Goal: Task Accomplishment & Management: Use online tool/utility

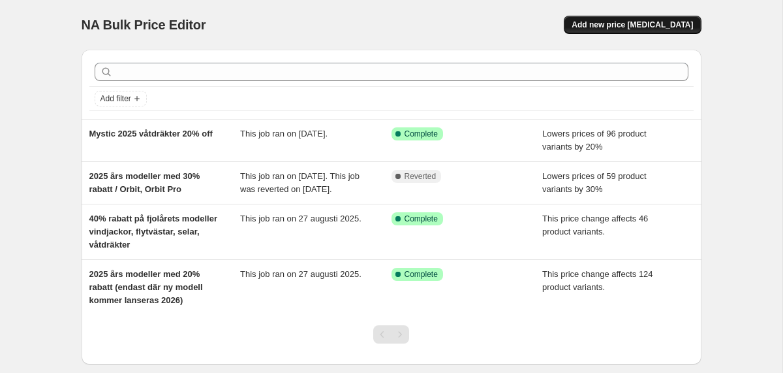
click at [613, 23] on span "Add new price [MEDICAL_DATA]" at bounding box center [632, 25] width 121 height 10
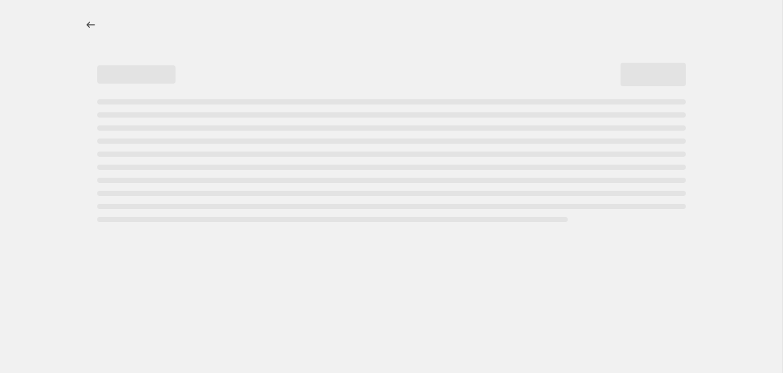
select select "percentage"
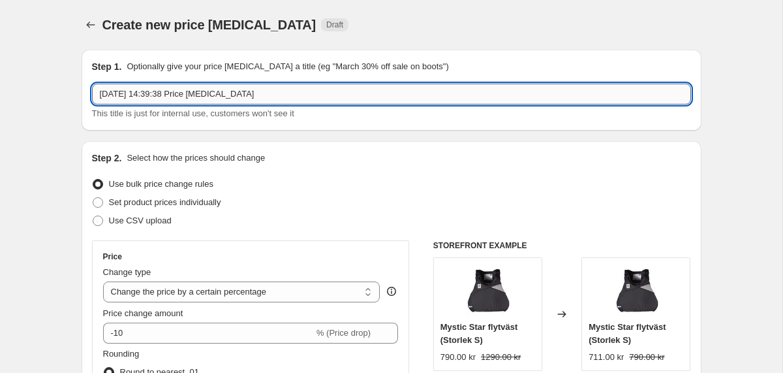
click at [183, 96] on input "[DATE] 14:39:38 Price [MEDICAL_DATA]" at bounding box center [391, 94] width 599 height 21
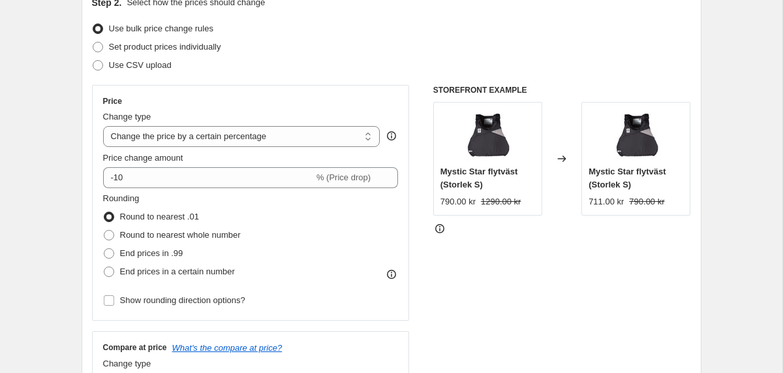
scroll to position [180, 0]
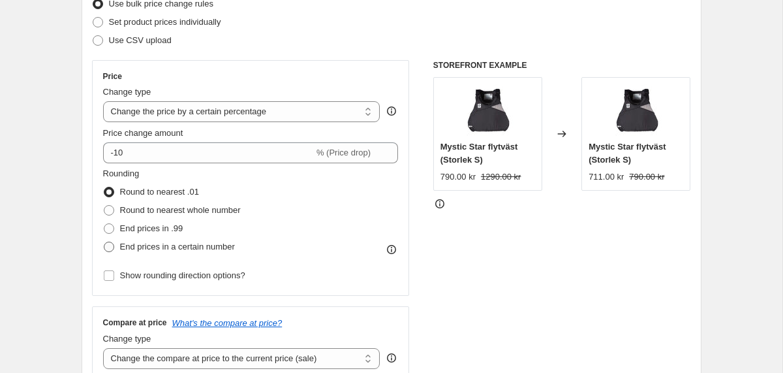
type input "Ozone kites -20%"
click at [127, 247] on span "End prices in a certain number" at bounding box center [177, 246] width 115 height 10
click at [104, 242] on input "End prices in a certain number" at bounding box center [104, 241] width 1 height 1
radio input "true"
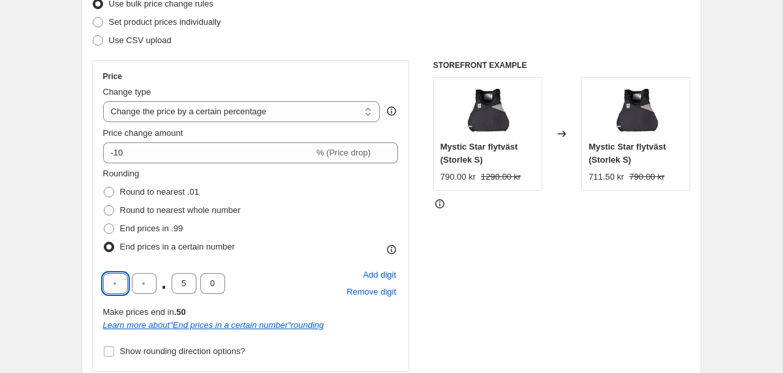
click at [122, 282] on input "text" at bounding box center [115, 283] width 25 height 21
type input "9"
type input "0"
click at [298, 250] on div "Rounding Round to nearest .01 Round to nearest whole number End prices in .99 E…" at bounding box center [251, 211] width 296 height 89
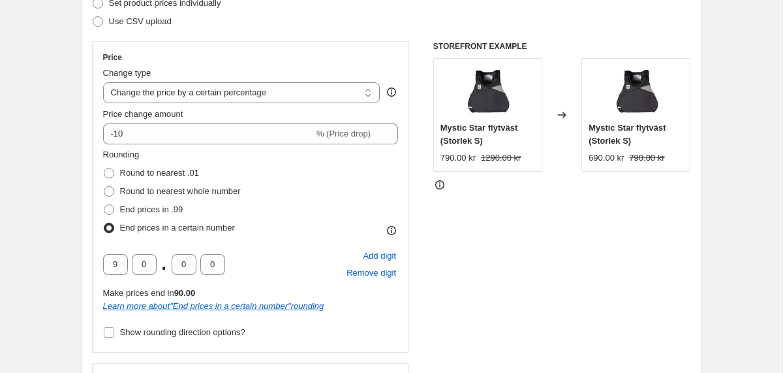
scroll to position [147, 0]
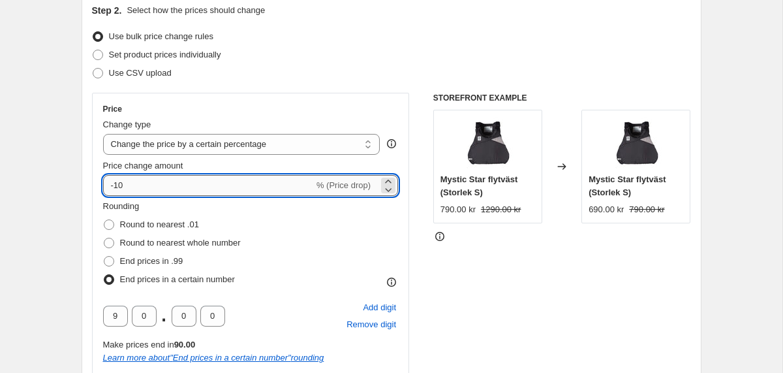
click at [119, 183] on input "-10" at bounding box center [208, 185] width 211 height 21
type input "-20"
click at [385, 72] on div "Use CSV upload" at bounding box center [391, 73] width 599 height 18
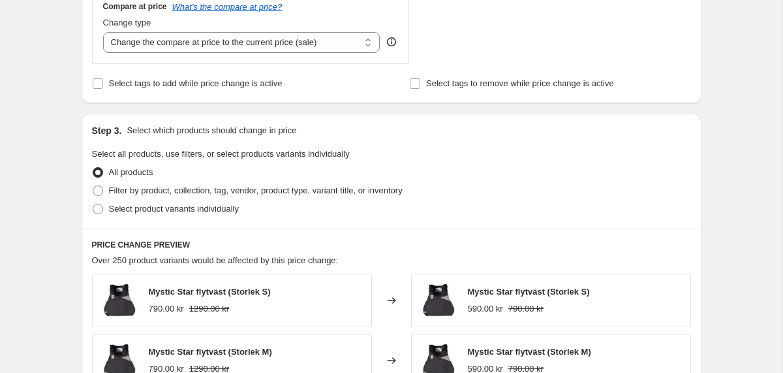
scroll to position [574, 0]
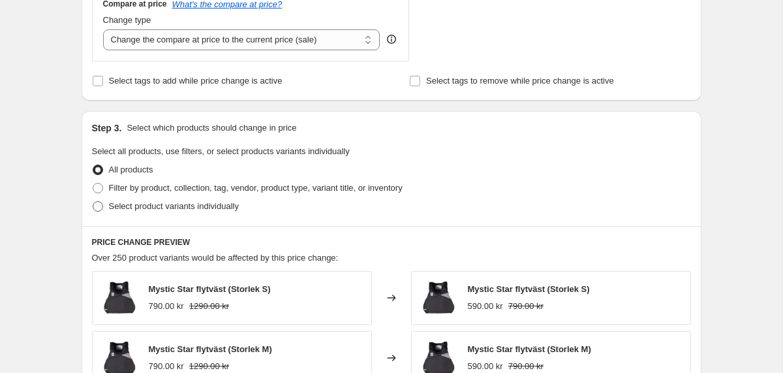
click at [108, 206] on label "Select product variants individually" at bounding box center [165, 206] width 147 height 18
click at [93, 202] on input "Select product variants individually" at bounding box center [93, 201] width 1 height 1
radio input "true"
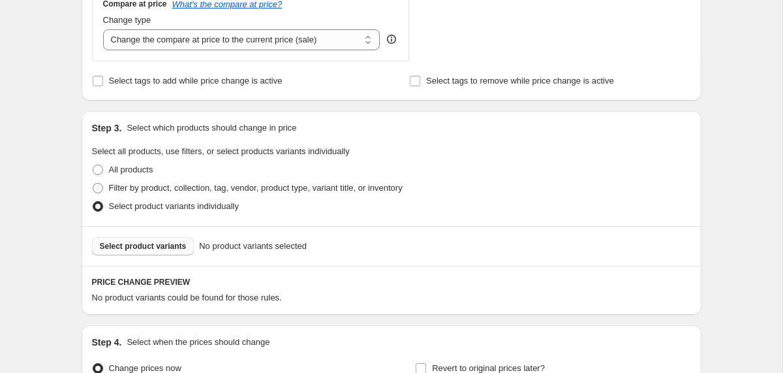
click at [176, 250] on span "Select product variants" at bounding box center [143, 246] width 87 height 10
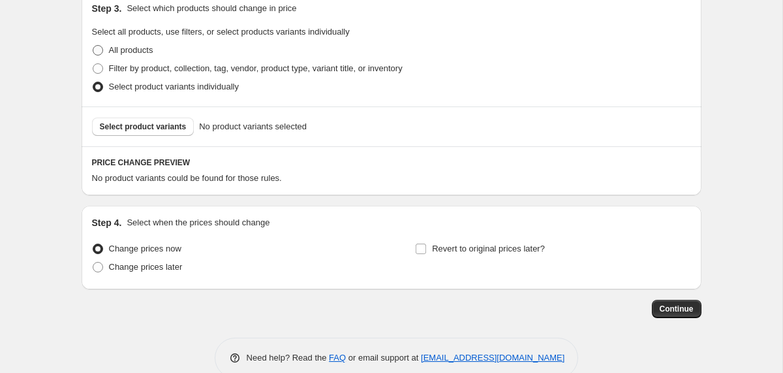
scroll to position [696, 0]
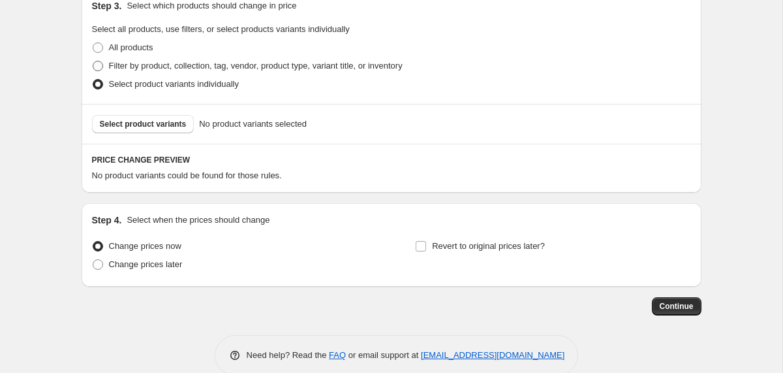
click at [97, 66] on span at bounding box center [98, 66] width 10 height 10
click at [93, 61] on input "Filter by product, collection, tag, vendor, product type, variant title, or inv…" at bounding box center [93, 61] width 1 height 1
radio input "true"
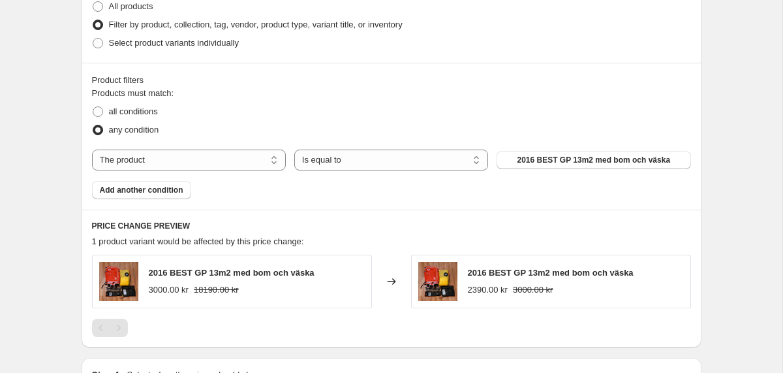
scroll to position [741, 0]
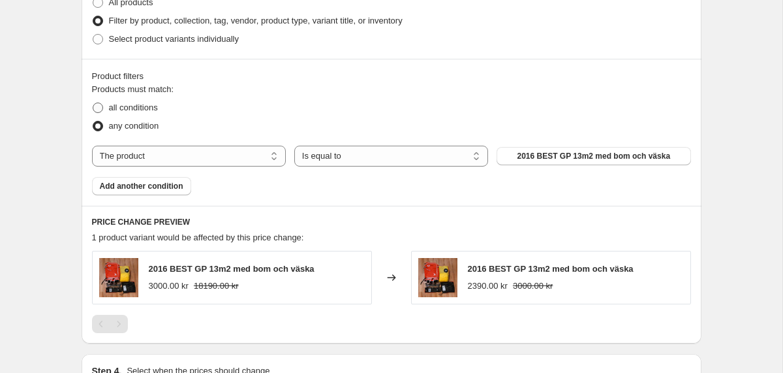
click at [97, 106] on span at bounding box center [98, 107] width 10 height 10
click at [93, 103] on input "all conditions" at bounding box center [93, 102] width 1 height 1
radio input "true"
click at [540, 155] on span "2016 BEST GP 13m2 med bom och väska" at bounding box center [593, 156] width 153 height 10
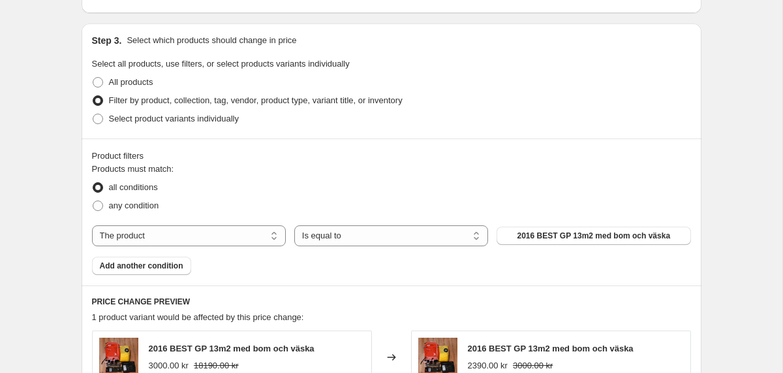
scroll to position [626, 0]
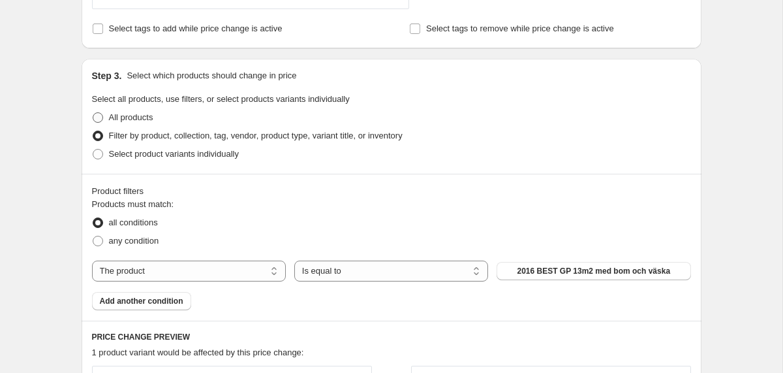
click at [112, 115] on span "All products" at bounding box center [131, 117] width 44 height 10
click at [93, 113] on input "All products" at bounding box center [93, 112] width 1 height 1
radio input "true"
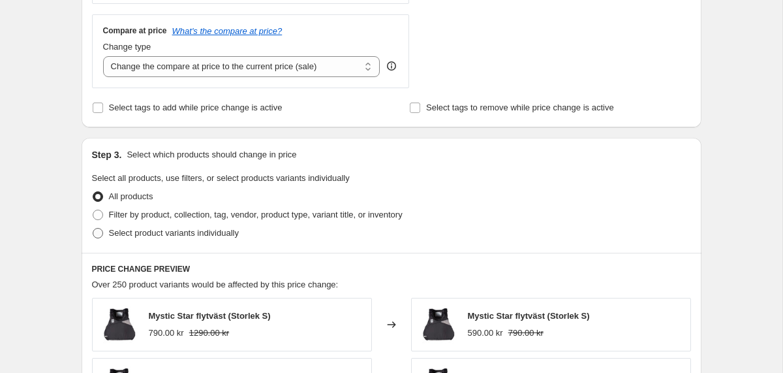
scroll to position [543, 0]
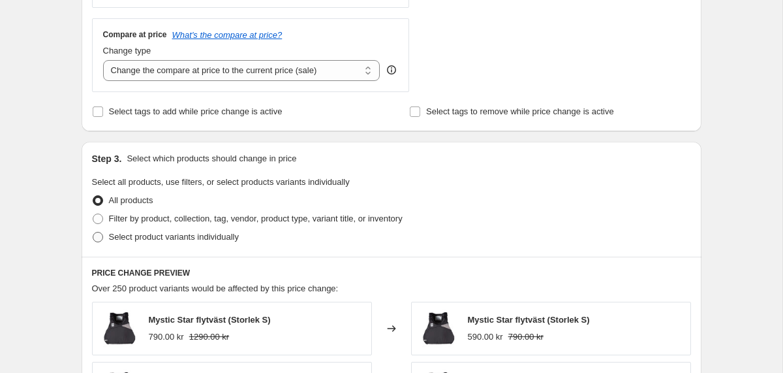
click at [112, 237] on span "Select product variants individually" at bounding box center [174, 237] width 130 height 10
click at [93, 232] on input "Select product variants individually" at bounding box center [93, 232] width 1 height 1
radio input "true"
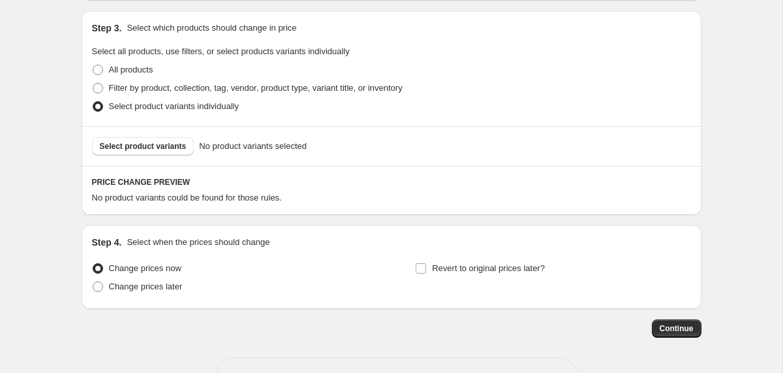
scroll to position [694, 0]
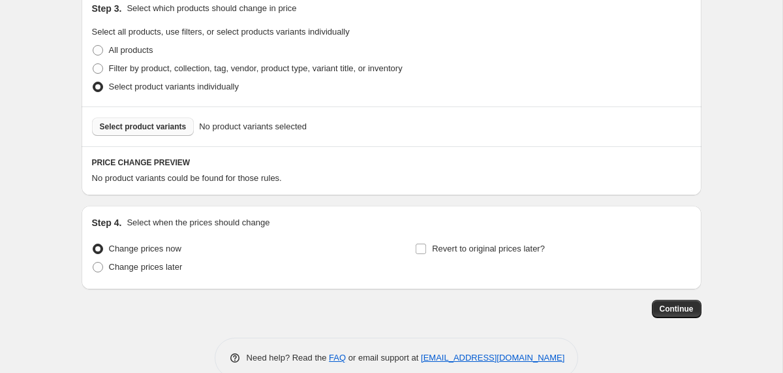
click at [152, 130] on span "Select product variants" at bounding box center [143, 126] width 87 height 10
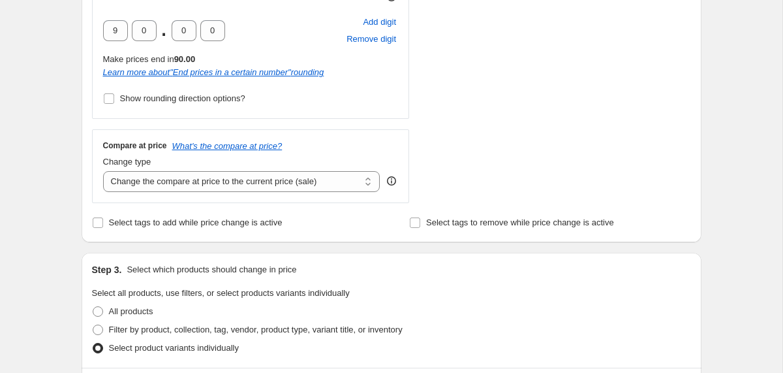
scroll to position [427, 0]
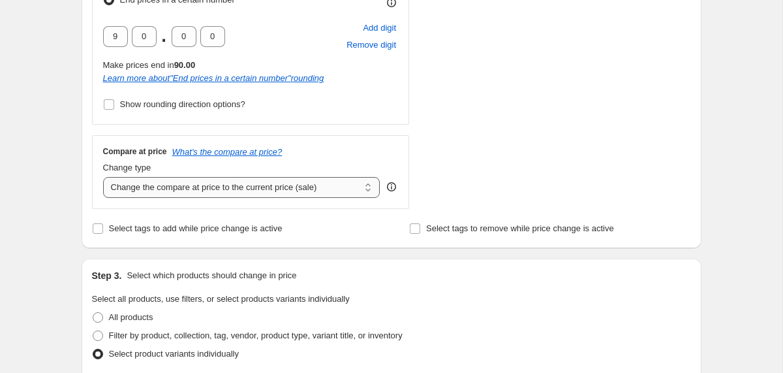
click at [263, 183] on select "Change the compare at price to the current price (sale) Change the compare at p…" at bounding box center [241, 187] width 277 height 21
select select "no_change"
click at [103, 177] on select "Change the compare at price to the current price (sale) Change the compare at p…" at bounding box center [241, 187] width 277 height 21
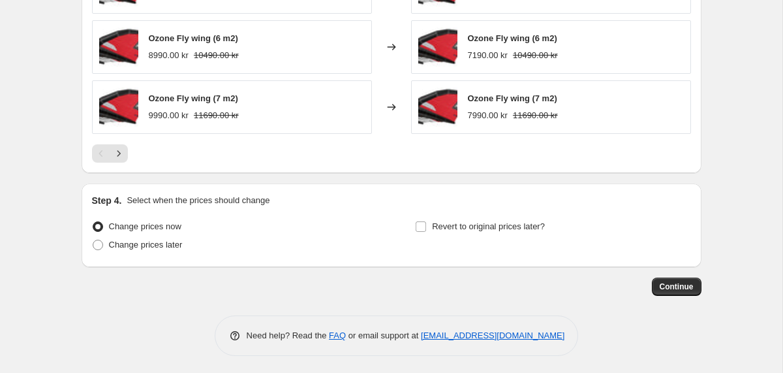
scroll to position [1047, 0]
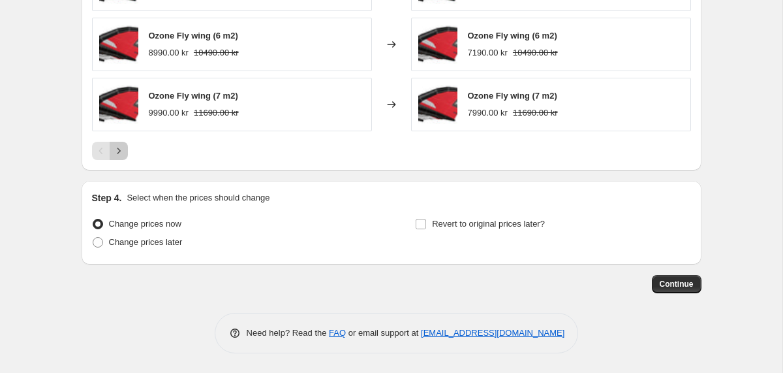
click at [123, 149] on icon "Next" at bounding box center [118, 150] width 13 height 13
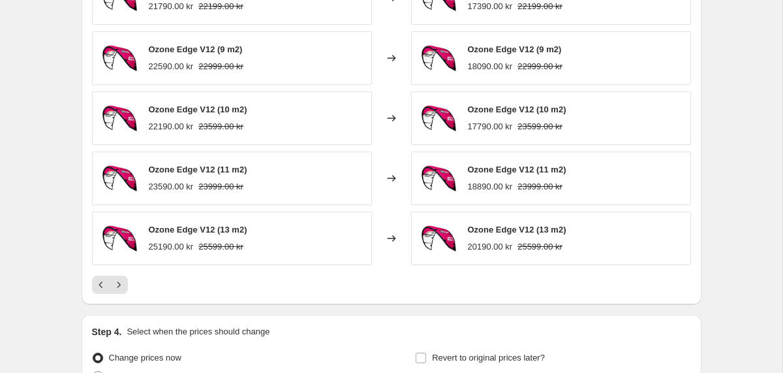
scroll to position [906, 0]
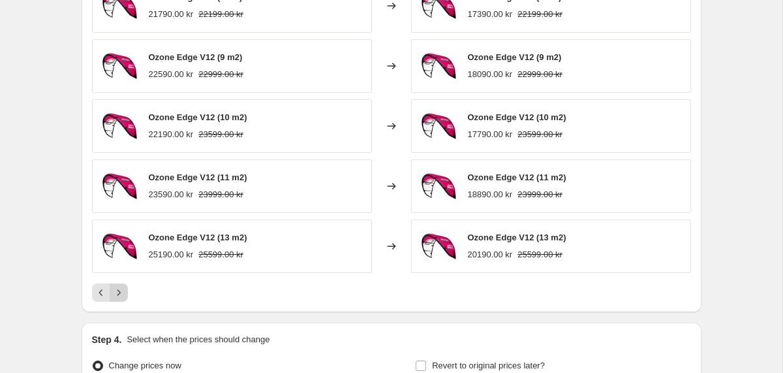
click at [121, 292] on icon "Next" at bounding box center [118, 292] width 13 height 13
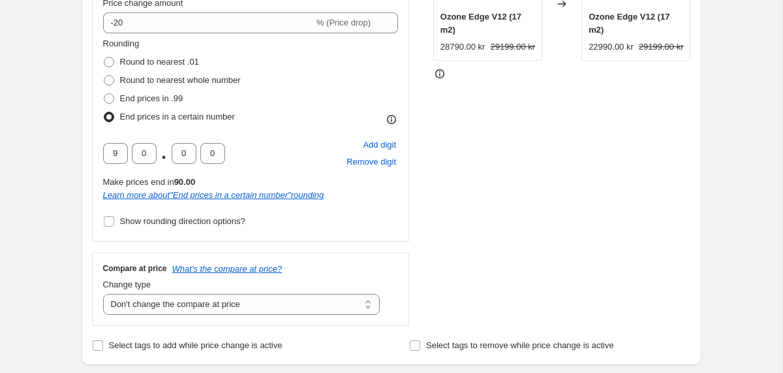
scroll to position [311, 0]
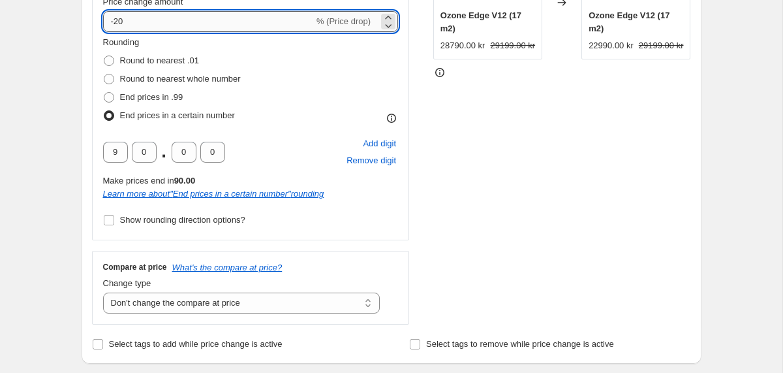
click at [151, 20] on input "-20" at bounding box center [208, 21] width 211 height 21
type input "-2"
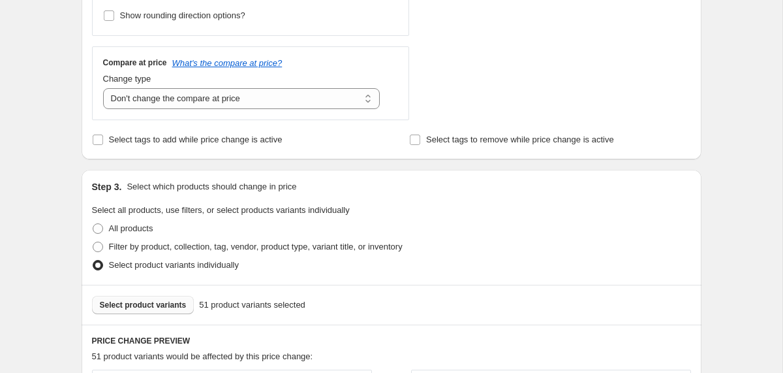
scroll to position [517, 0]
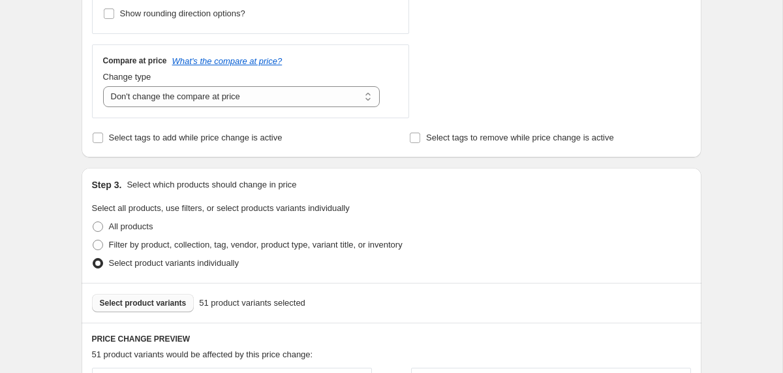
type input "-15"
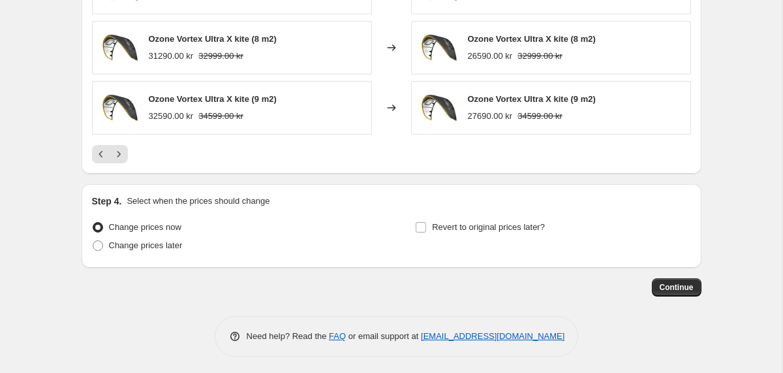
scroll to position [1047, 0]
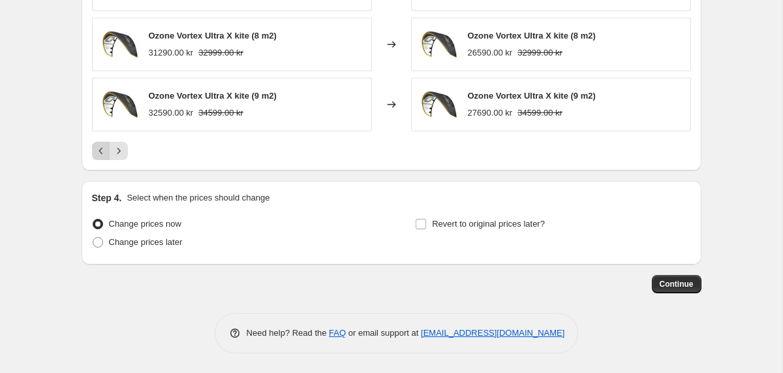
click at [97, 154] on icon "Previous" at bounding box center [101, 150] width 13 height 13
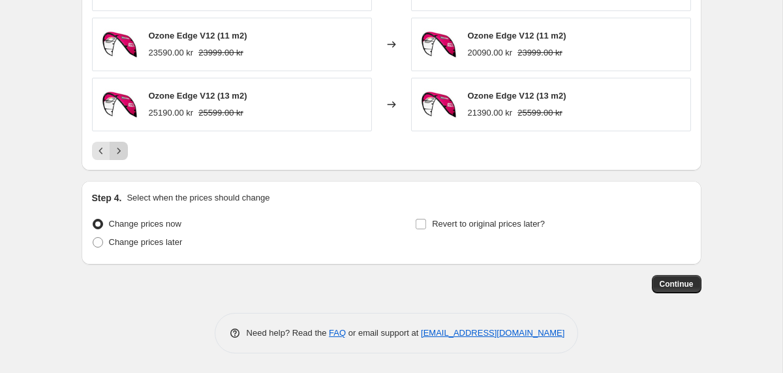
click at [119, 149] on icon "Next" at bounding box center [118, 150] width 13 height 13
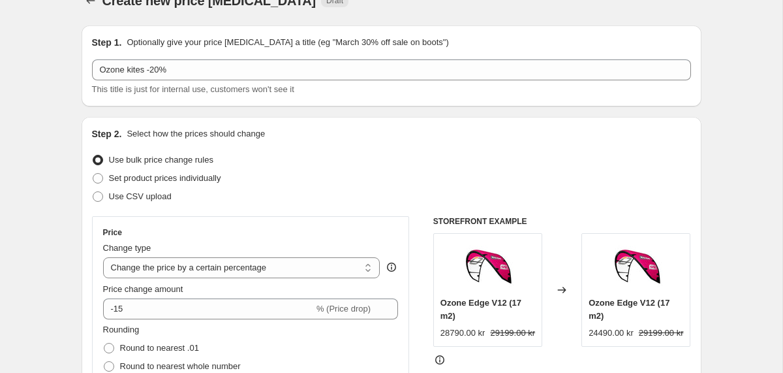
scroll to position [0, 0]
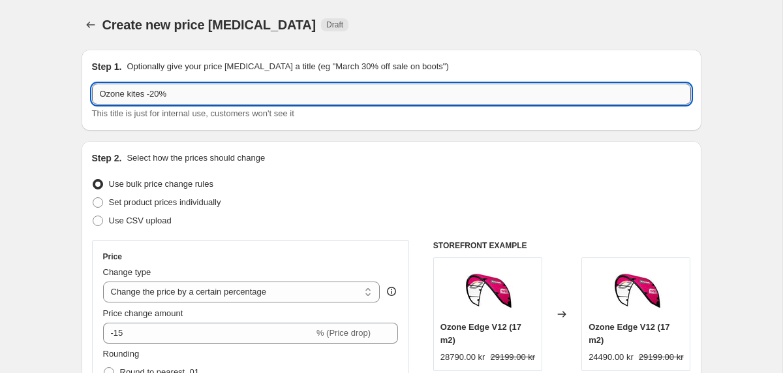
click at [163, 96] on input "Ozone kites -20%" at bounding box center [391, 94] width 599 height 21
type input "Ozone kites -15%"
click at [382, 162] on div "Step 2. Select how the prices should change" at bounding box center [391, 157] width 599 height 13
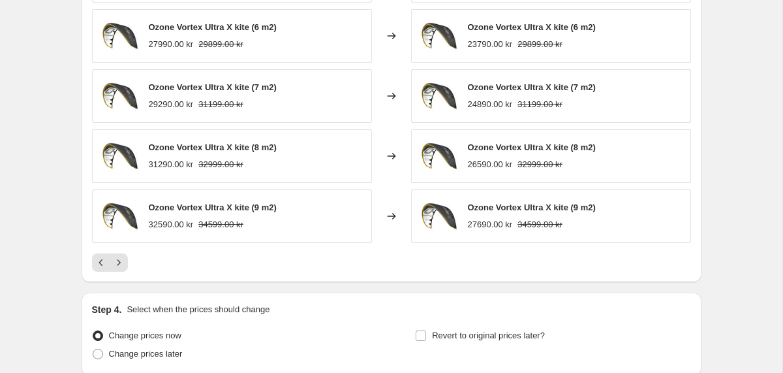
scroll to position [1047, 0]
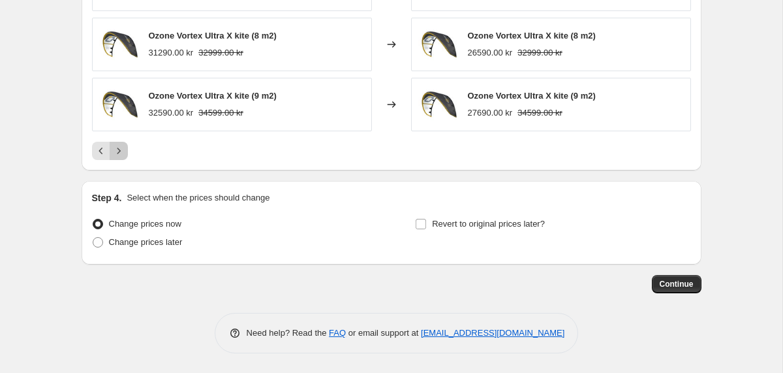
click at [118, 153] on icon "Next" at bounding box center [118, 150] width 13 height 13
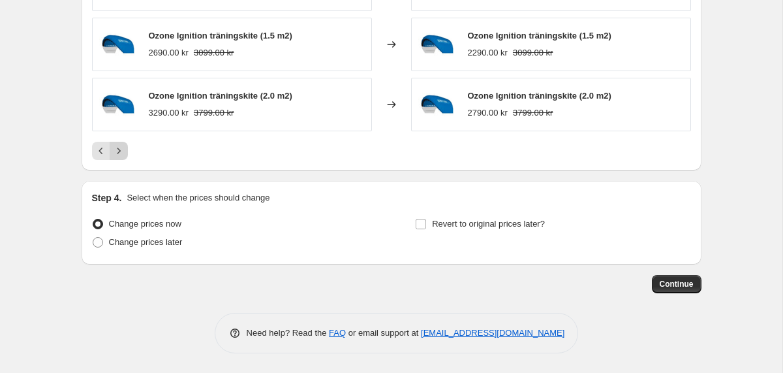
click at [120, 151] on icon "Next" at bounding box center [118, 150] width 13 height 13
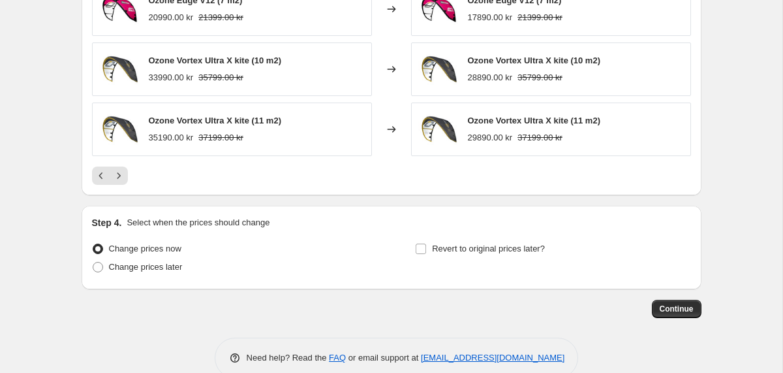
scroll to position [1005, 0]
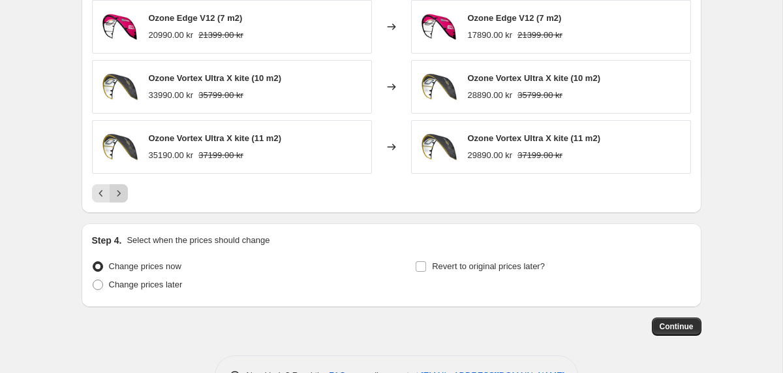
click at [119, 194] on icon "Next" at bounding box center [118, 193] width 3 height 6
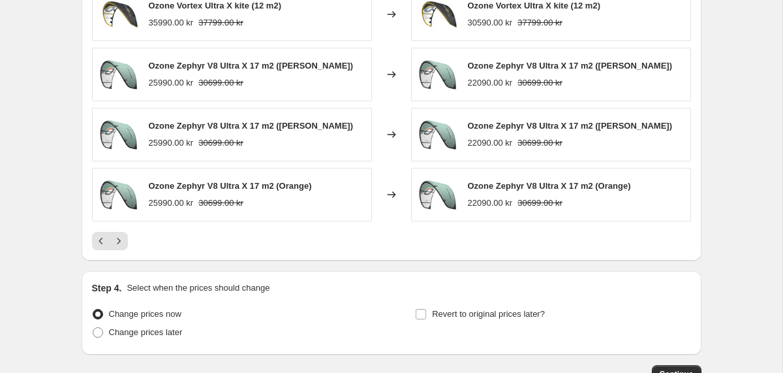
scroll to position [1036, 0]
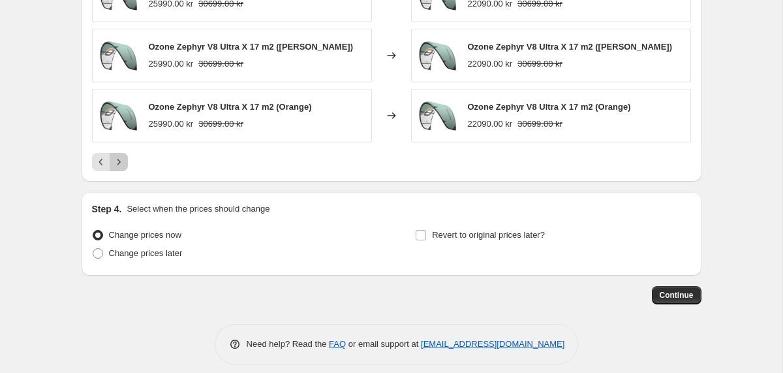
click at [117, 161] on icon "Next" at bounding box center [118, 161] width 13 height 13
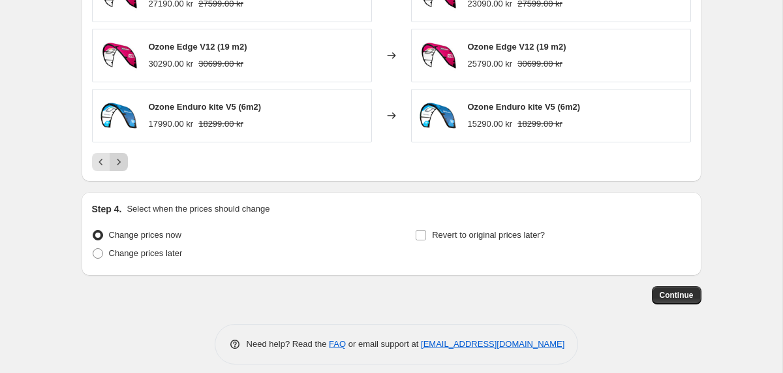
click at [123, 164] on icon "Next" at bounding box center [118, 161] width 13 height 13
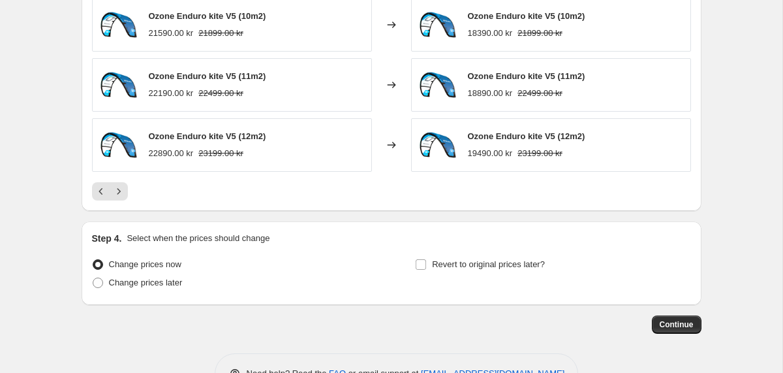
scroll to position [1047, 0]
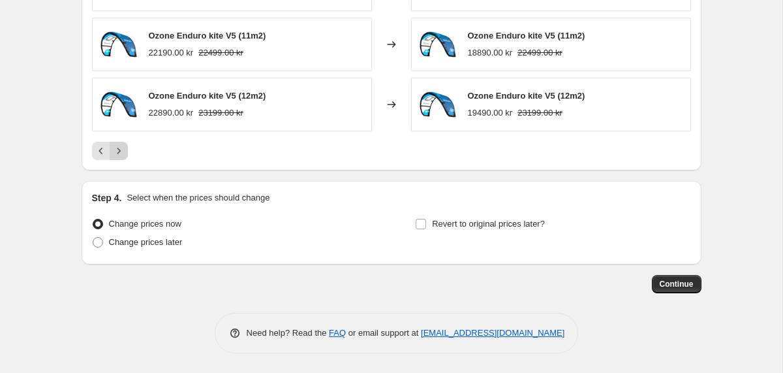
click at [118, 153] on icon "Next" at bounding box center [118, 150] width 13 height 13
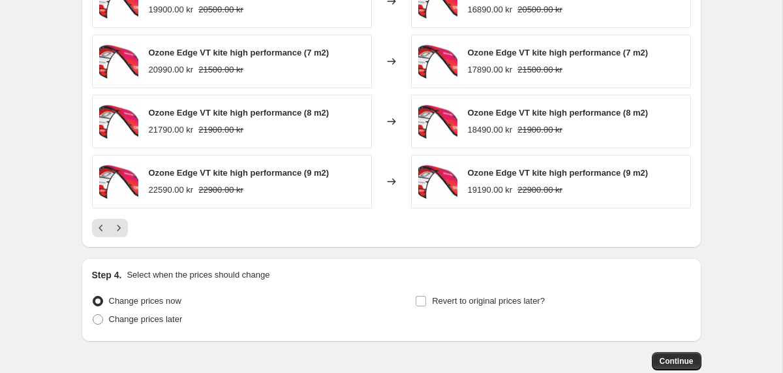
scroll to position [977, 0]
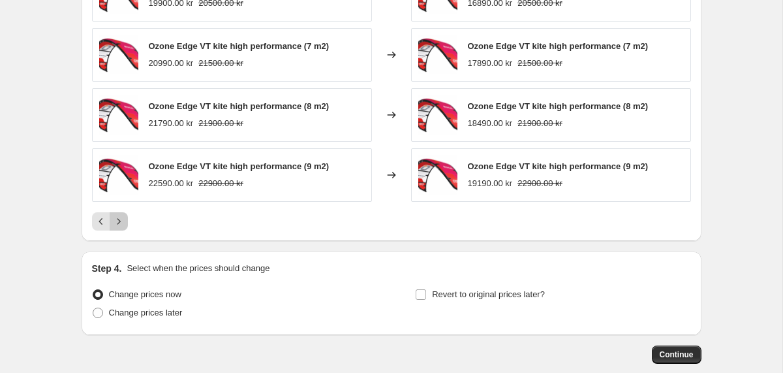
click at [116, 224] on icon "Next" at bounding box center [118, 221] width 13 height 13
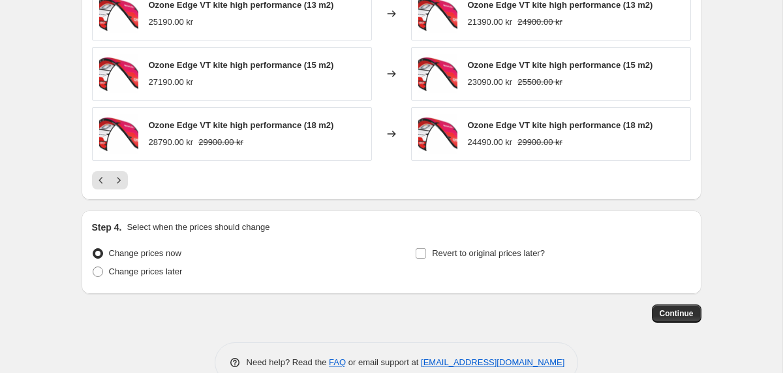
scroll to position [1047, 0]
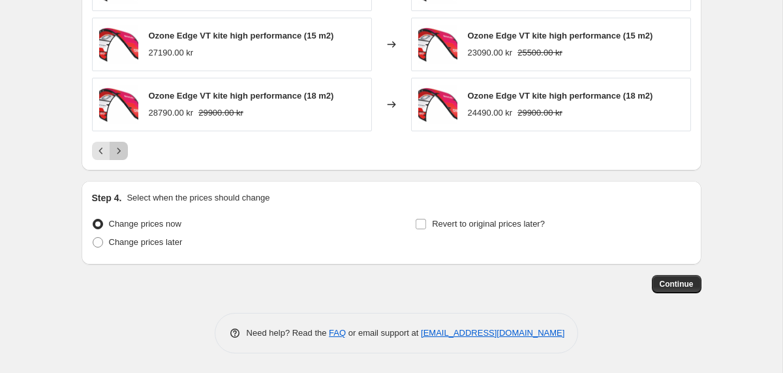
click at [118, 156] on icon "Next" at bounding box center [118, 150] width 13 height 13
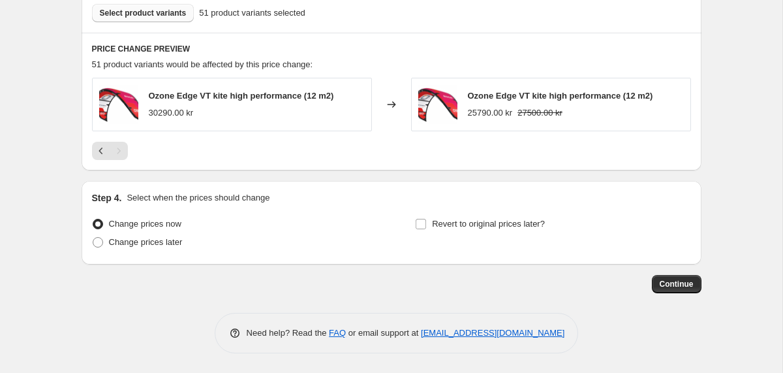
scroll to position [807, 0]
click at [675, 279] on span "Continue" at bounding box center [677, 284] width 34 height 10
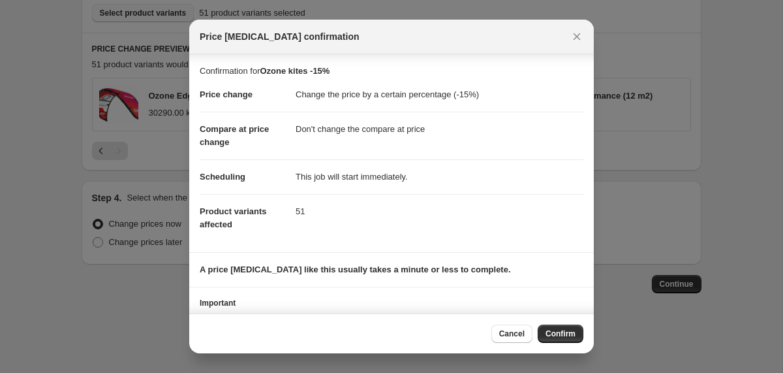
scroll to position [56, 0]
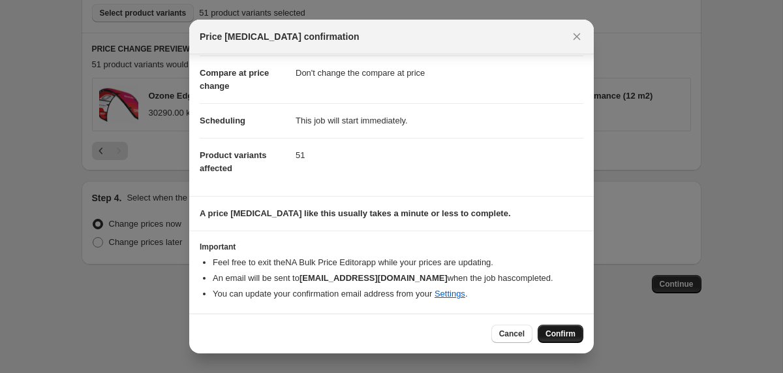
click at [554, 331] on span "Confirm" at bounding box center [560, 333] width 30 height 10
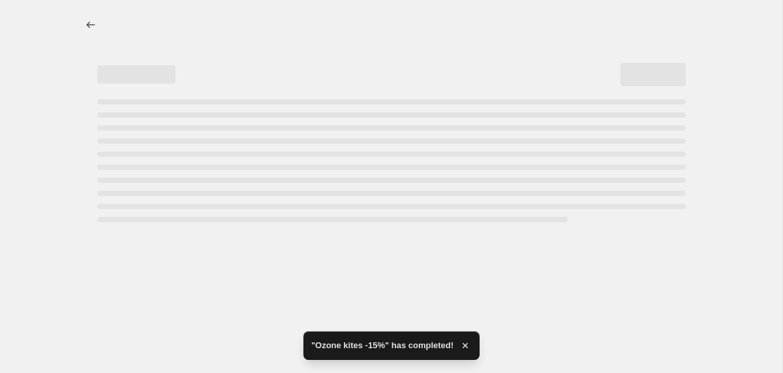
select select "percentage"
select select "no_change"
